Goal: Obtain resource: Download file/media

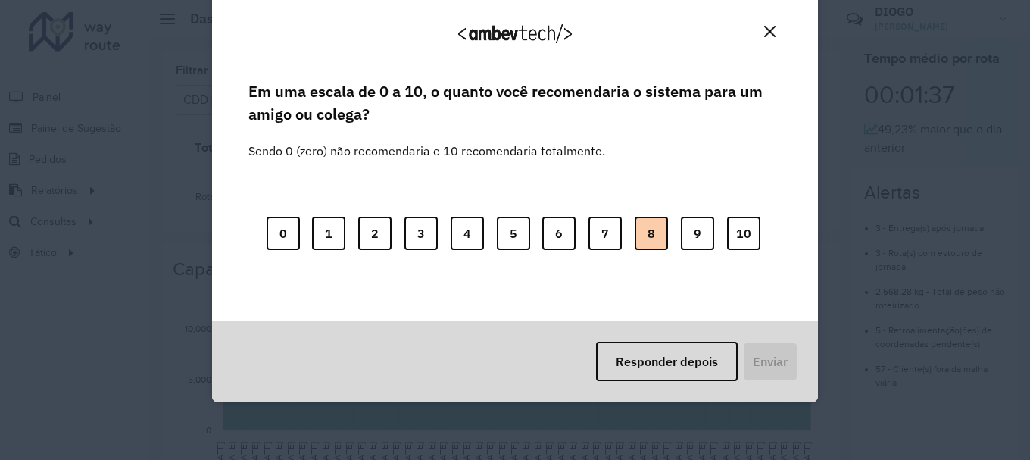
drag, startPoint x: 645, startPoint y: 194, endPoint x: 651, endPoint y: 221, distance: 27.9
click at [645, 194] on div "0 1 2 3 4 5 6 7 8 9 10" at bounding box center [514, 224] width 533 height 120
click at [652, 368] on button "Responder depois" at bounding box center [667, 360] width 142 height 39
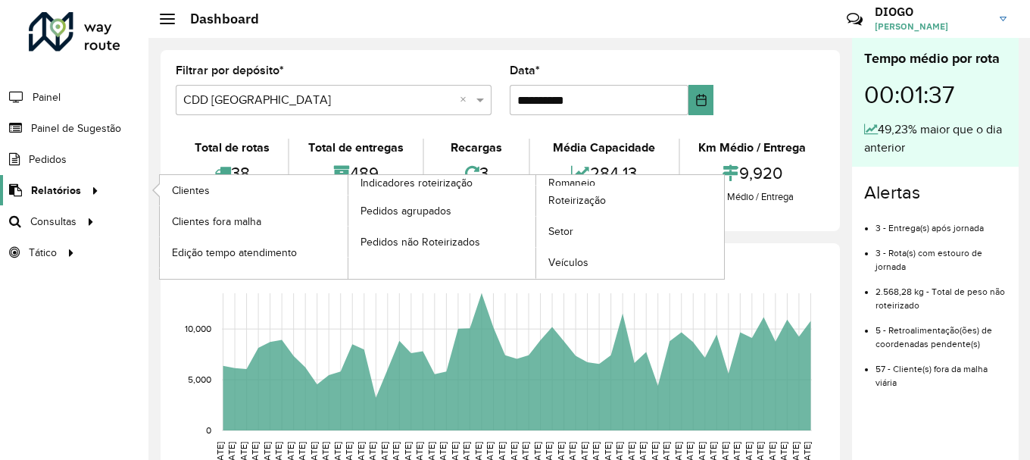
click at [53, 190] on span "Relatórios" at bounding box center [56, 190] width 50 height 16
click at [201, 191] on span "Clientes" at bounding box center [192, 190] width 41 height 16
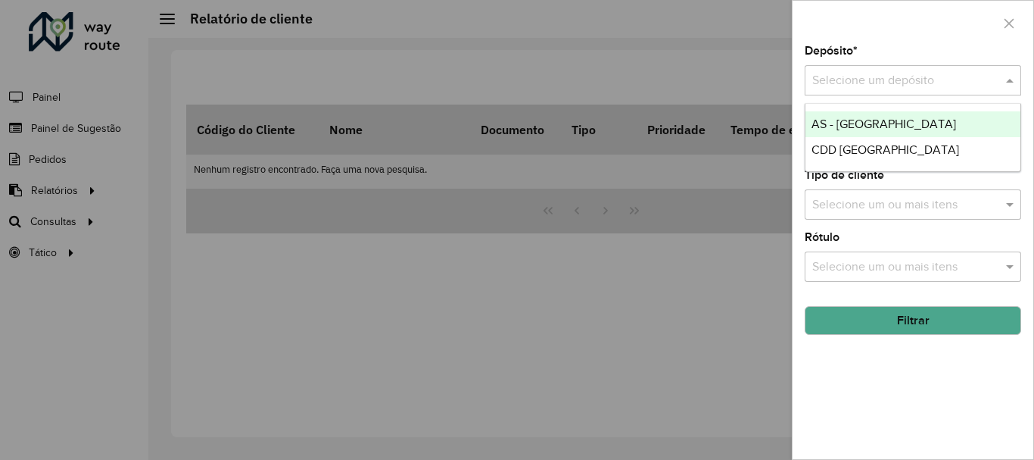
click at [893, 76] on input "text" at bounding box center [897, 81] width 171 height 18
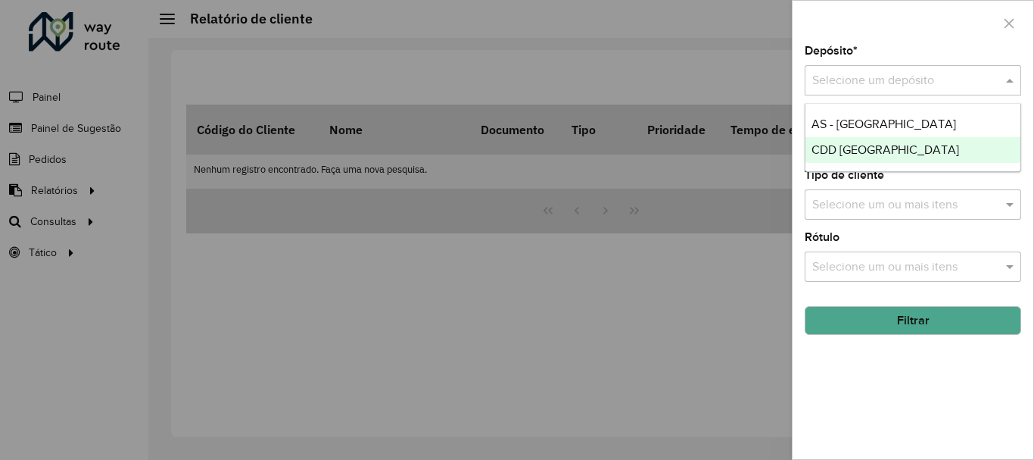
click at [856, 152] on span "CDD [GEOGRAPHIC_DATA]" at bounding box center [886, 149] width 148 height 13
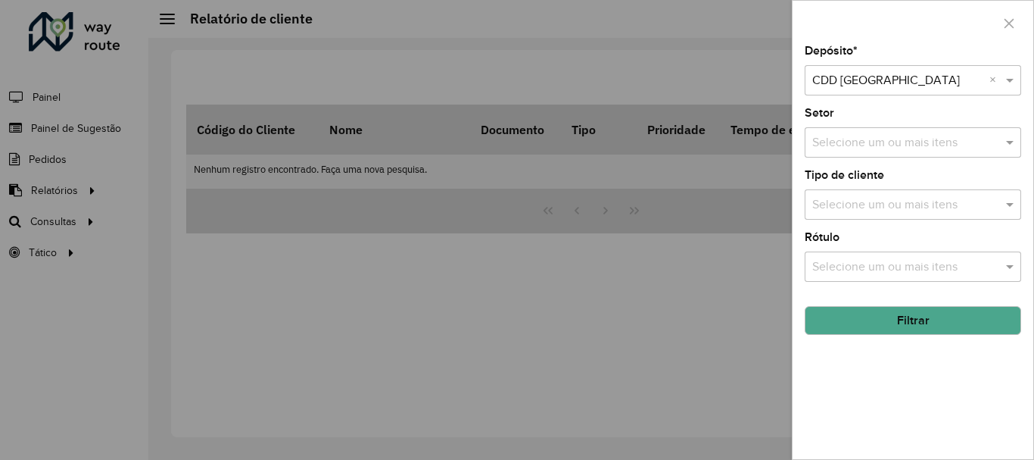
click at [868, 142] on input "text" at bounding box center [906, 143] width 194 height 18
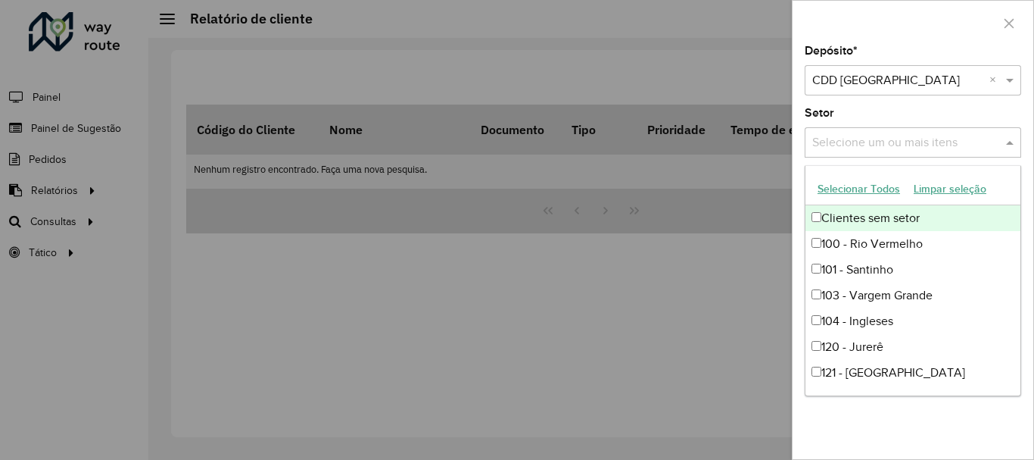
click at [868, 142] on input "text" at bounding box center [906, 143] width 194 height 18
click at [941, 104] on div "Depósito * Selecione um depósito × CDD [GEOGRAPHIC_DATA] × Setor Selecione um o…" at bounding box center [913, 251] width 241 height 413
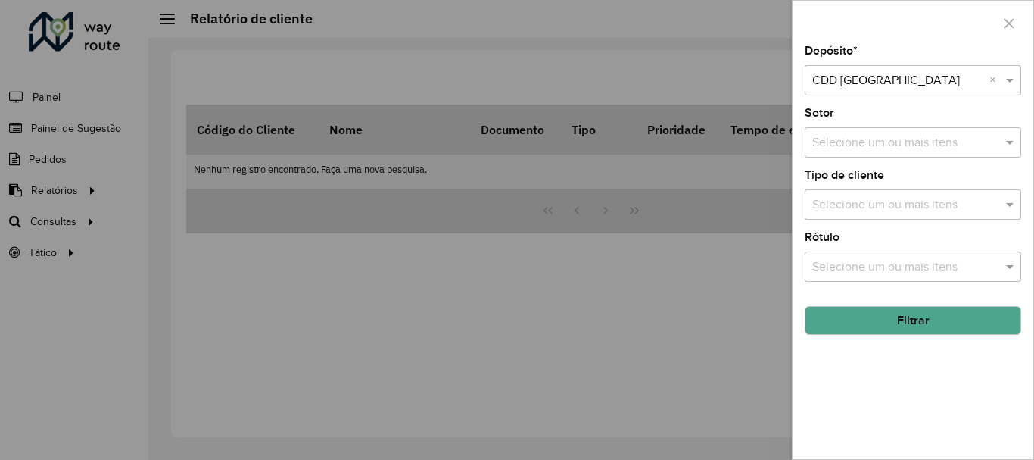
click at [905, 326] on button "Filtrar" at bounding box center [913, 320] width 217 height 29
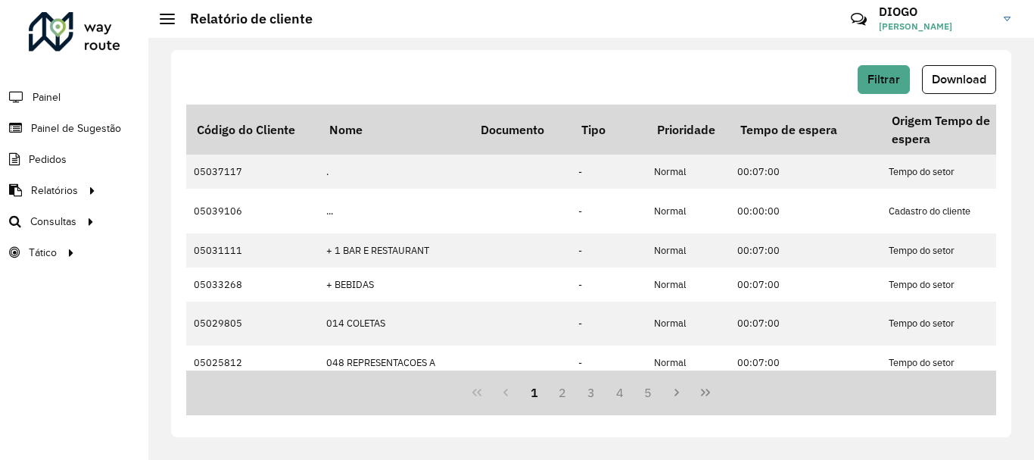
click at [970, 82] on span "Download" at bounding box center [959, 79] width 55 height 13
click at [61, 31] on div at bounding box center [75, 31] width 92 height 39
